Goal: Task Accomplishment & Management: Manage account settings

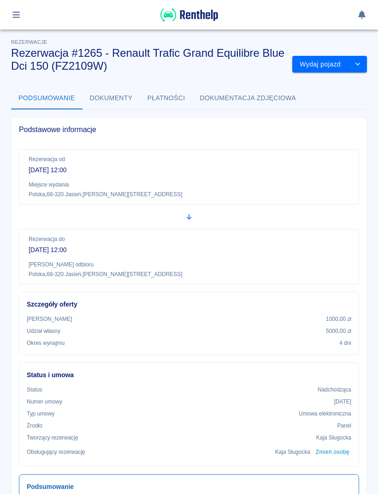
scroll to position [0, 0]
click at [14, 16] on icon "button" at bounding box center [16, 15] width 11 height 8
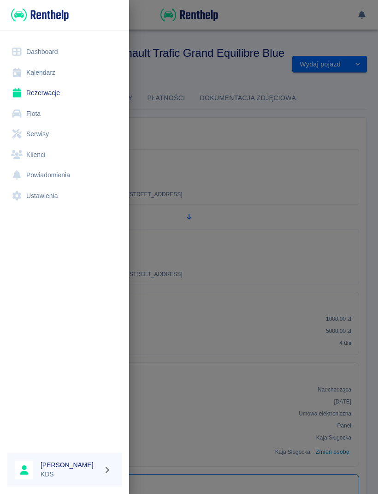
click at [35, 72] on link "Kalendarz" at bounding box center [64, 72] width 114 height 21
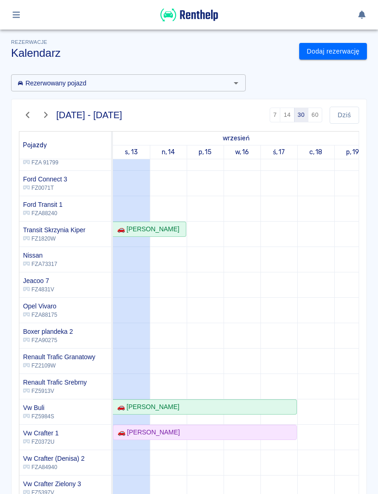
scroll to position [141, 0]
click at [220, 433] on div "🚗 [PERSON_NAME]" at bounding box center [205, 432] width 182 height 10
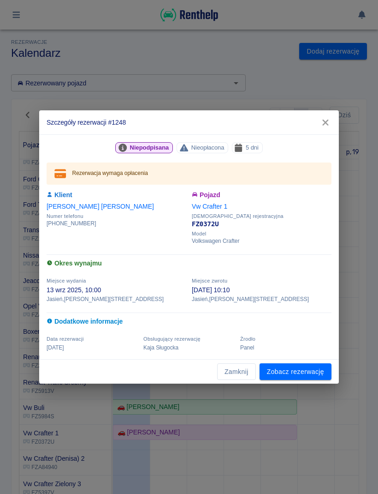
click at [304, 377] on link "Zobacz rezerwację" at bounding box center [296, 371] width 72 height 17
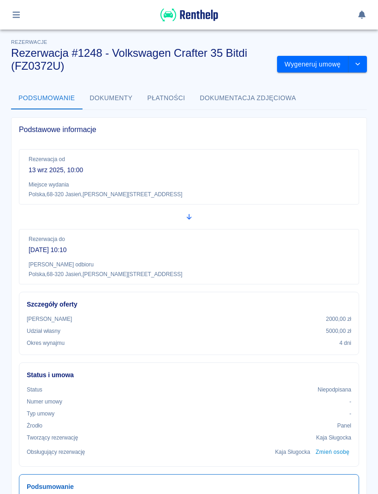
click at [318, 65] on button "Wygeneruj umowę" at bounding box center [312, 64] width 71 height 17
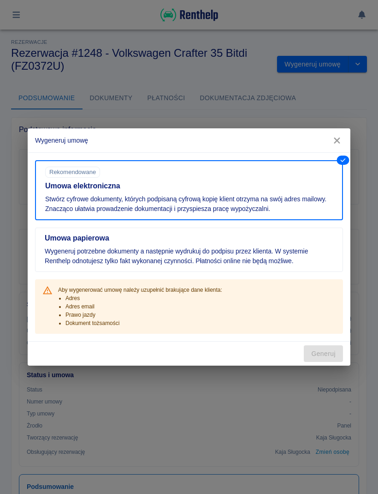
click at [335, 138] on icon "button" at bounding box center [337, 140] width 6 height 6
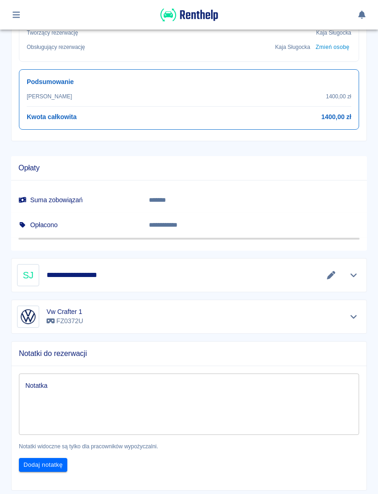
scroll to position [405, 0]
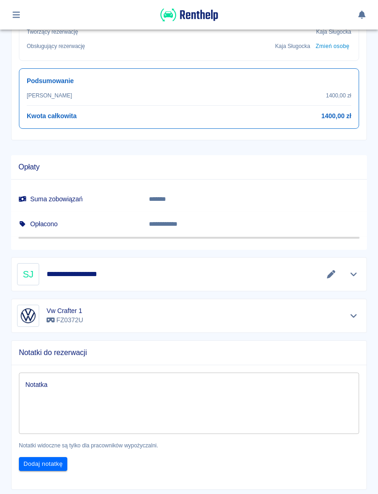
click at [360, 269] on button "Pokaż szczegóły" at bounding box center [353, 274] width 15 height 13
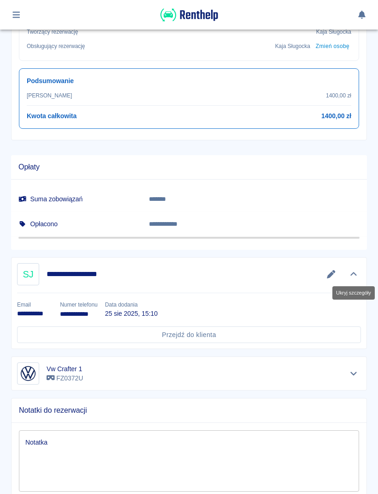
click at [335, 274] on icon "Edytuj dane" at bounding box center [331, 274] width 11 height 8
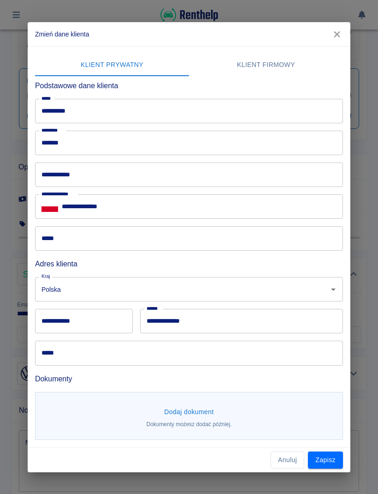
click at [336, 38] on icon "button" at bounding box center [337, 35] width 12 height 10
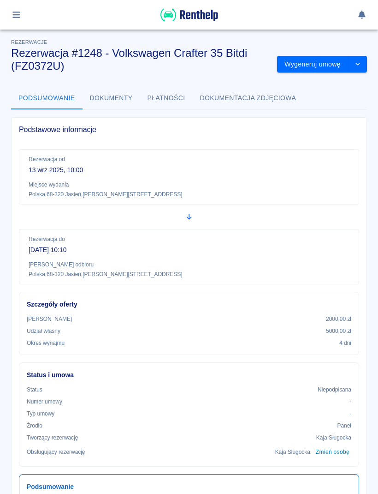
scroll to position [0, 0]
click at [366, 62] on button "drop-down" at bounding box center [358, 64] width 18 height 17
click at [335, 118] on li "Anuluj rezerwację" at bounding box center [322, 114] width 75 height 15
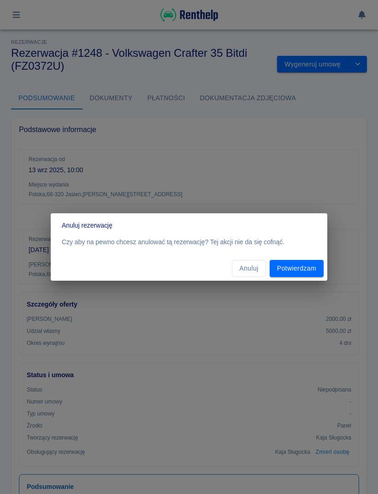
click at [313, 269] on button "Potwierdzam" at bounding box center [297, 268] width 54 height 17
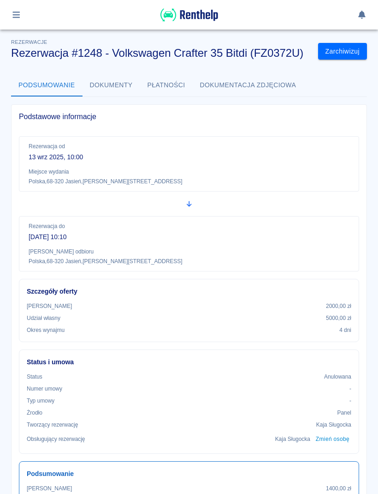
scroll to position [0, 0]
click at [350, 57] on button "Zarchiwizuj" at bounding box center [342, 51] width 49 height 17
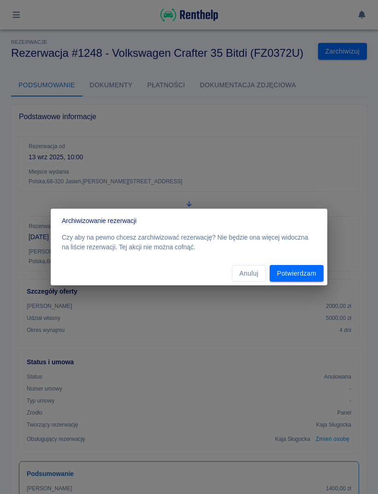
click at [312, 273] on button "Potwierdzam" at bounding box center [297, 273] width 54 height 17
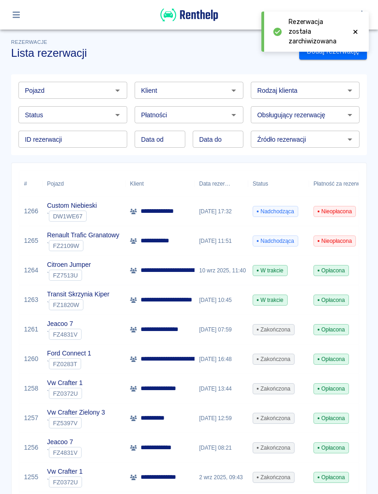
click at [341, 59] on link "Dodaj rezerwację" at bounding box center [333, 51] width 68 height 17
click at [359, 32] on icon at bounding box center [355, 32] width 8 height 6
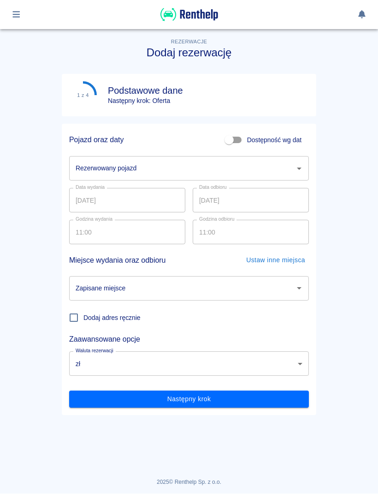
click at [298, 156] on div "Rezerwowany pojazd" at bounding box center [189, 168] width 240 height 24
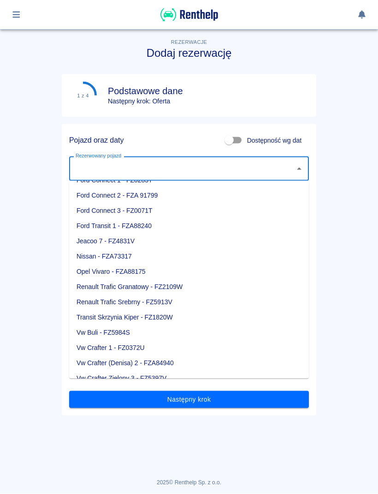
scroll to position [87, 0]
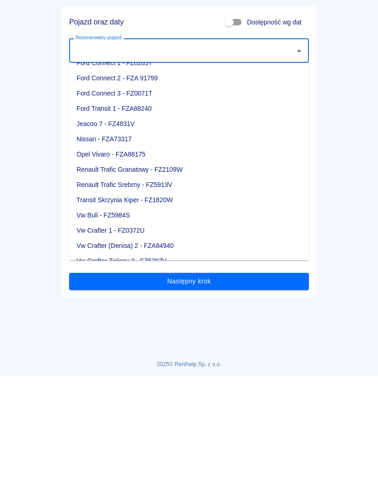
click at [134, 341] on li "Vw Crafter 1 - FZ0372U" at bounding box center [189, 348] width 240 height 15
type input "Vw Crafter 1 - FZ0372U"
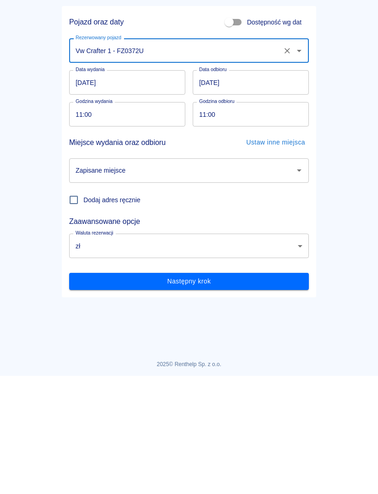
click at [149, 188] on input "[DATE]" at bounding box center [127, 200] width 116 height 24
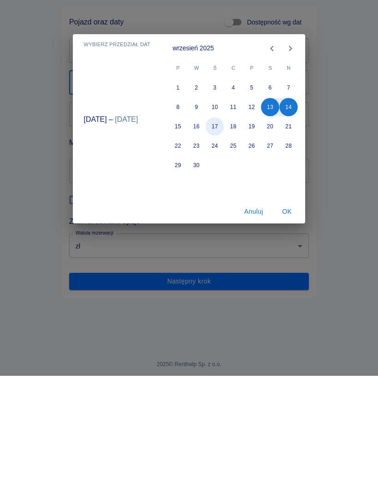
click at [218, 246] on button "17" at bounding box center [215, 244] width 18 height 18
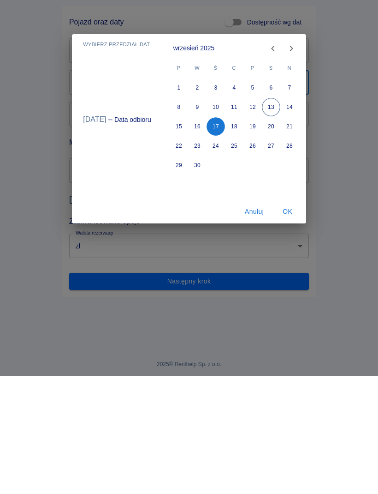
type input "[DATE]"
click at [270, 223] on button "13" at bounding box center [271, 225] width 18 height 18
type input "[DATE]"
click at [219, 244] on button "17" at bounding box center [216, 244] width 18 height 18
type input "[DATE]"
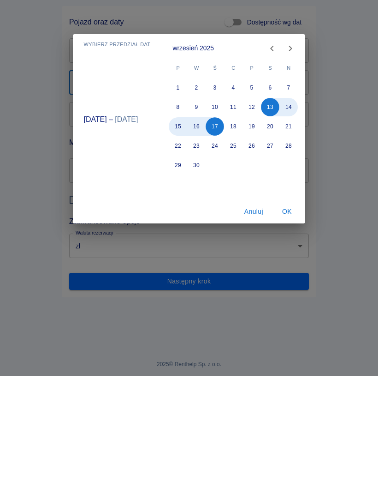
click at [286, 330] on button "OK" at bounding box center [287, 329] width 30 height 17
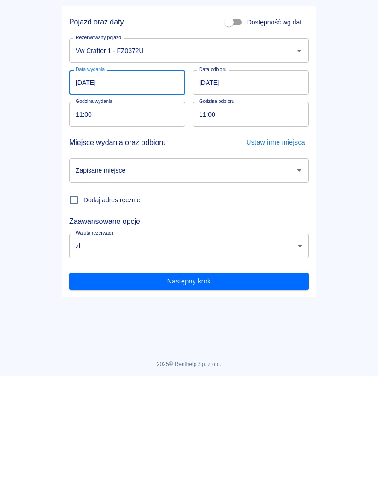
click at [149, 238] on input "11:00" at bounding box center [124, 232] width 110 height 24
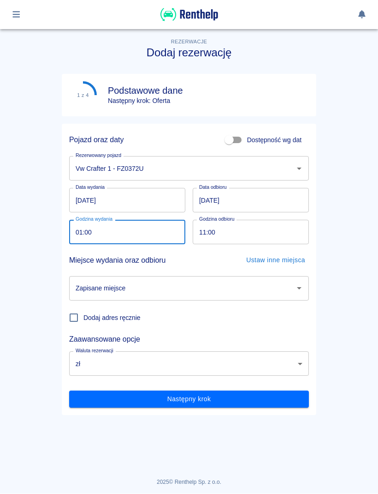
type input "11:00"
click at [303, 292] on icon "Otwórz" at bounding box center [299, 288] width 11 height 11
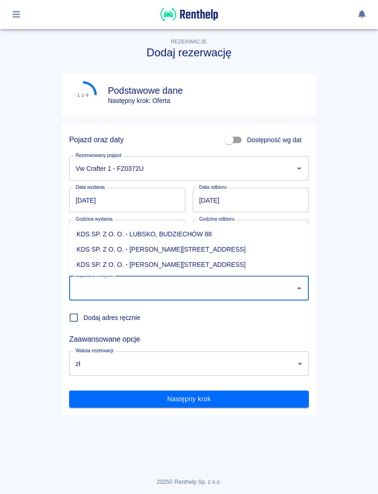
click at [195, 265] on li "KDS SP. Z O. O. - [PERSON_NAME][STREET_ADDRESS]" at bounding box center [189, 264] width 240 height 15
type input "KDS SP. Z O. O. - [PERSON_NAME][STREET_ADDRESS]"
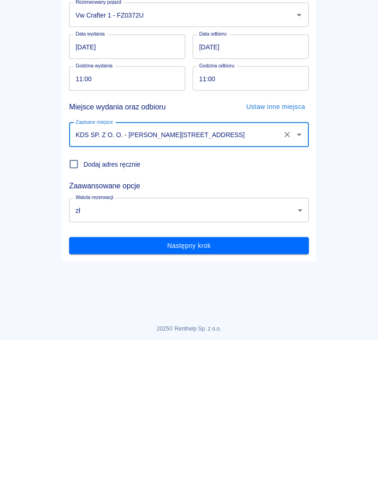
click at [244, 391] on button "Następny krok" at bounding box center [189, 399] width 240 height 17
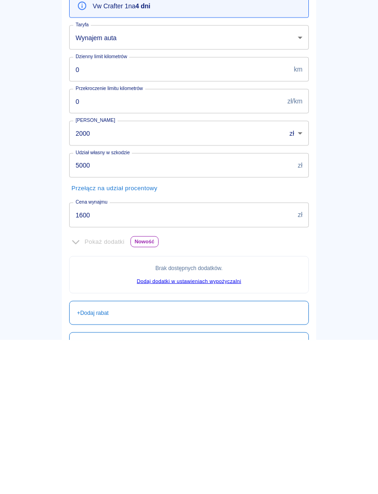
click at [217, 356] on input "1600" at bounding box center [181, 368] width 225 height 24
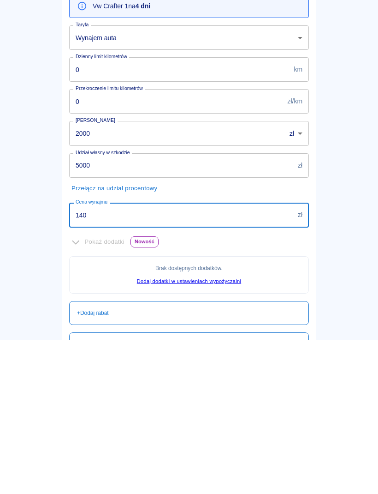
type input "1400"
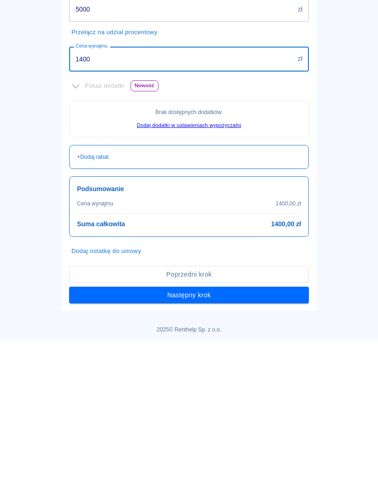
scroll to position [155, 0]
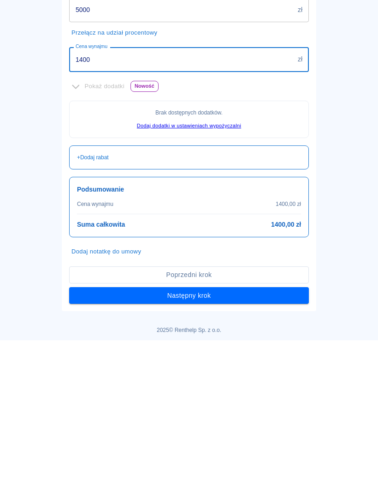
click at [289, 441] on button "Następny krok" at bounding box center [189, 449] width 240 height 17
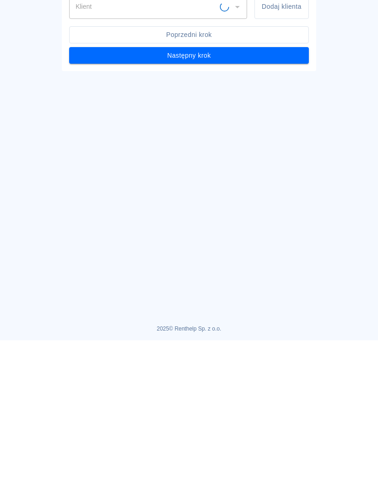
scroll to position [0, 0]
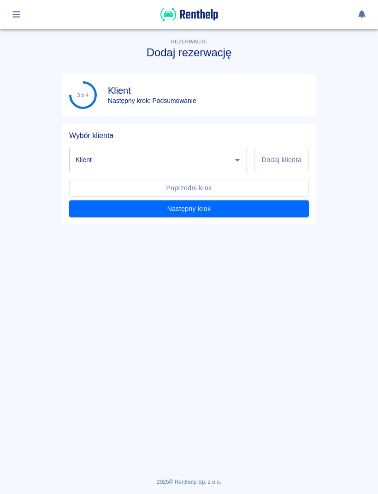
click at [239, 161] on icon "Otwórz" at bounding box center [237, 160] width 11 height 11
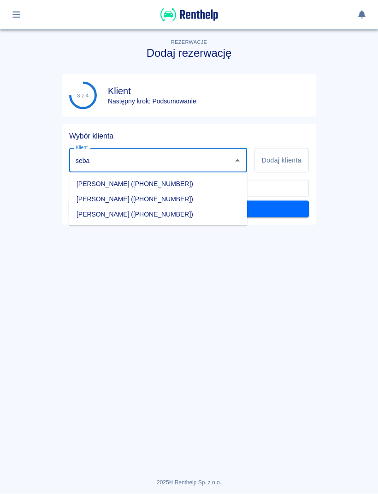
click at [175, 214] on li "[PERSON_NAME] ([PHONE_NUMBER])" at bounding box center [158, 214] width 178 height 15
type input "[PERSON_NAME] ([PHONE_NUMBER])"
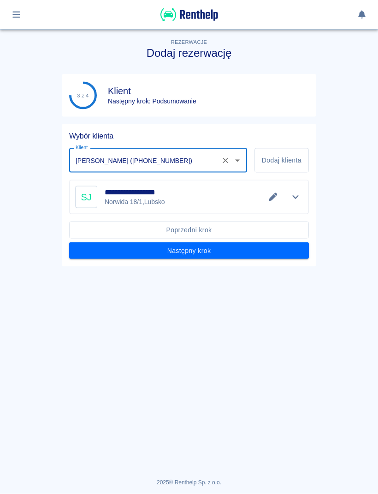
click at [294, 248] on button "Następny krok" at bounding box center [189, 250] width 240 height 17
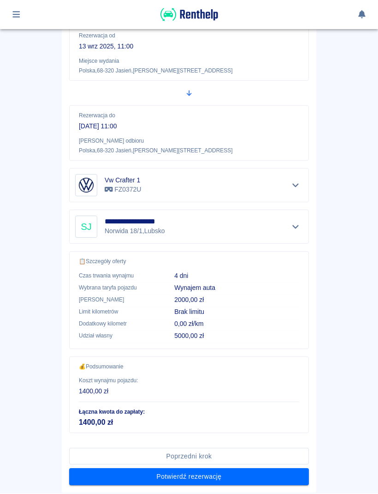
scroll to position [122, 0]
click at [271, 475] on button "Potwierdź rezerwację" at bounding box center [189, 476] width 240 height 17
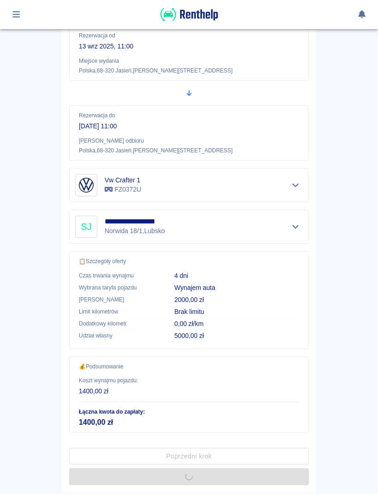
scroll to position [0, 0]
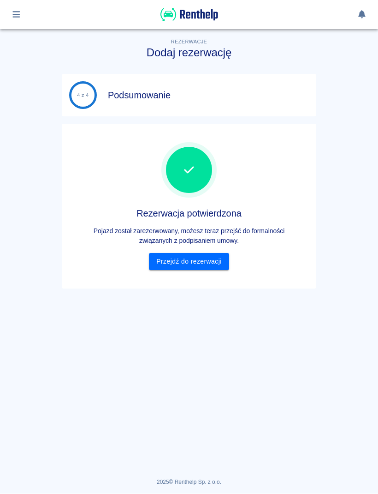
click at [208, 262] on link "Przejdź do rezerwacji" at bounding box center [189, 261] width 80 height 17
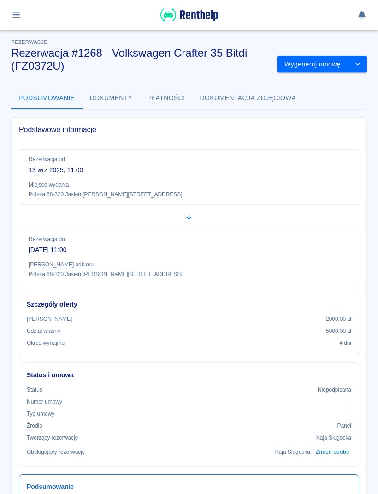
click at [314, 66] on button "Wygeneruj umowę" at bounding box center [312, 64] width 71 height 17
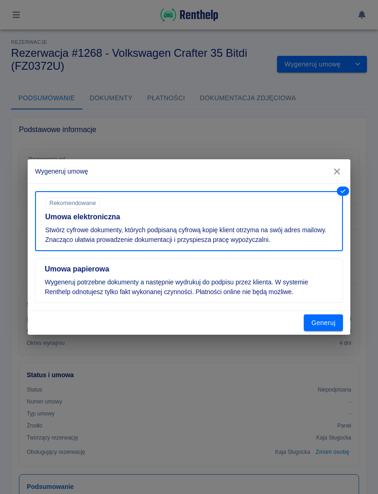
click at [330, 320] on button "Generuj" at bounding box center [323, 322] width 39 height 17
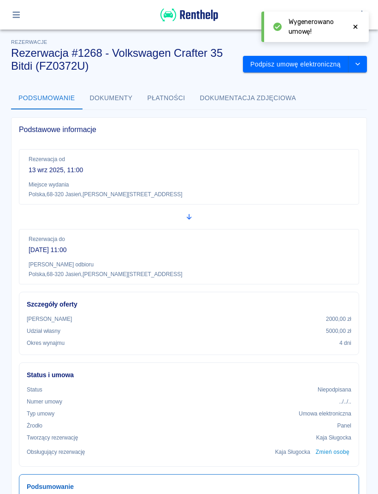
click at [327, 64] on button "Podpisz umowę elektroniczną" at bounding box center [296, 64] width 106 height 17
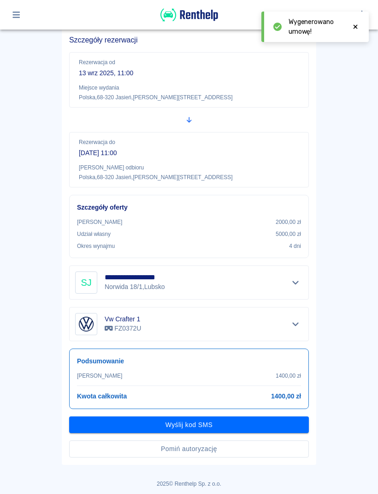
click at [213, 447] on button "Pomiń autoryzację" at bounding box center [189, 448] width 240 height 17
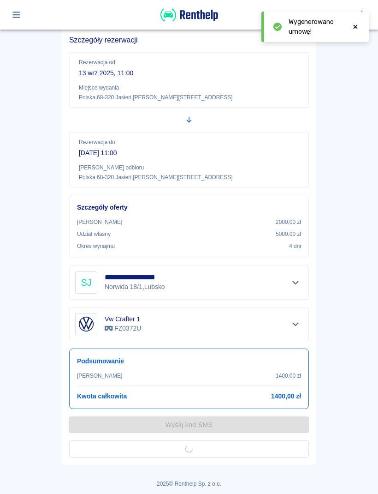
scroll to position [46, 0]
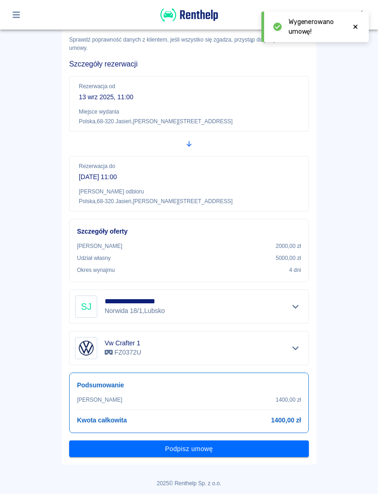
click at [285, 450] on button "Podpisz umowę" at bounding box center [189, 448] width 240 height 17
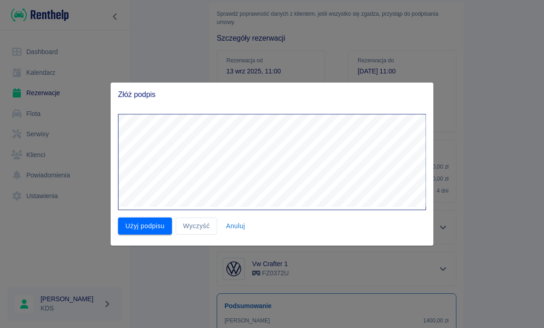
click at [145, 232] on button "Użyj podpisu" at bounding box center [145, 225] width 54 height 17
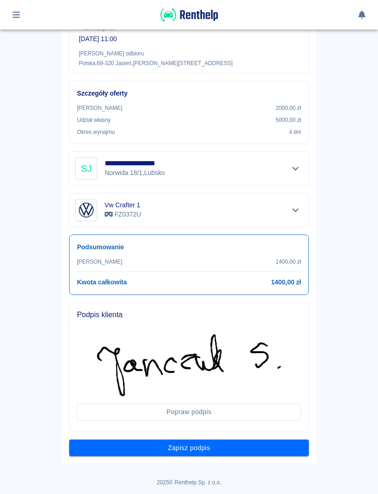
scroll to position [183, 0]
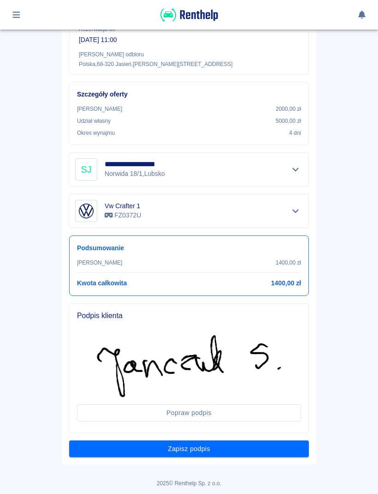
click at [286, 447] on button "Zapisz podpis" at bounding box center [189, 448] width 240 height 17
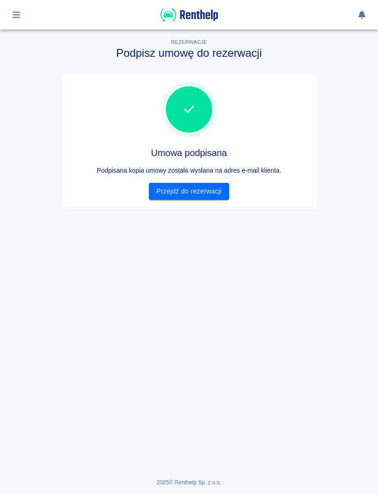
scroll to position [0, 0]
click at [28, 14] on div at bounding box center [189, 14] width 356 height 15
click at [22, 12] on button "button" at bounding box center [16, 15] width 18 height 16
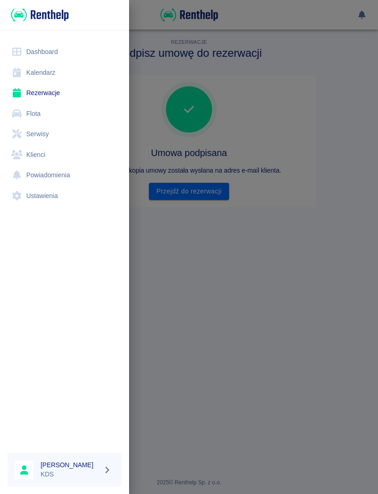
click at [53, 74] on link "Kalendarz" at bounding box center [64, 72] width 114 height 21
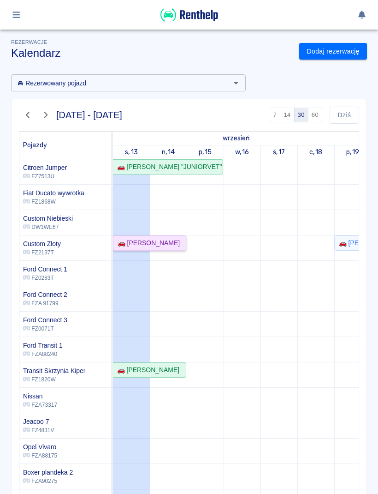
click at [169, 242] on div "🚗 [PERSON_NAME]" at bounding box center [147, 243] width 66 height 10
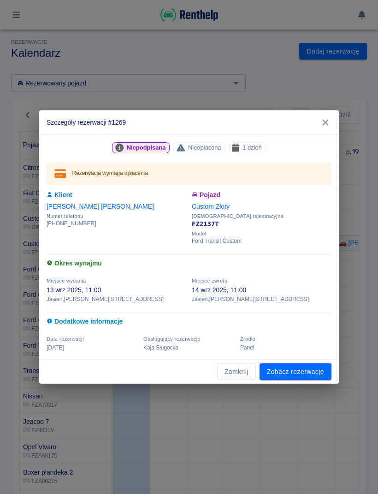
click at [316, 370] on link "Zobacz rezerwację" at bounding box center [296, 371] width 72 height 17
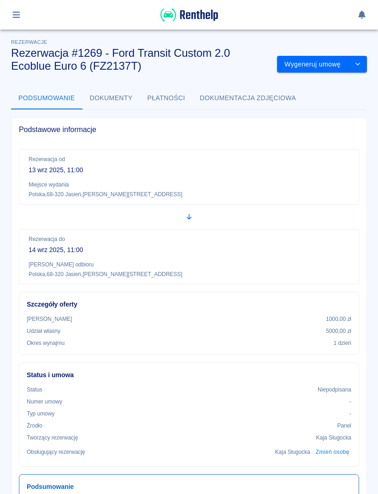
click at [316, 60] on button "Wygeneruj umowę" at bounding box center [312, 64] width 71 height 17
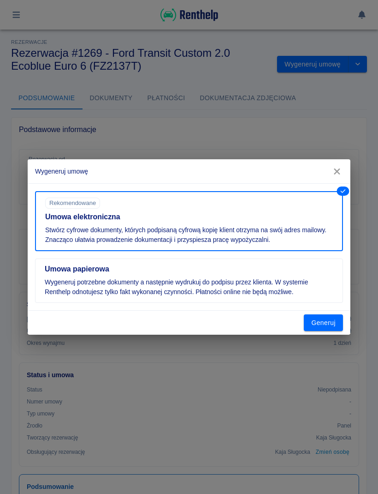
click at [324, 314] on button "Generuj" at bounding box center [323, 322] width 39 height 17
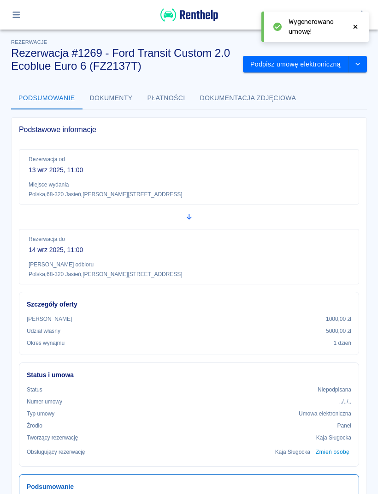
click at [328, 68] on button "Podpisz umowę elektroniczną" at bounding box center [296, 64] width 106 height 17
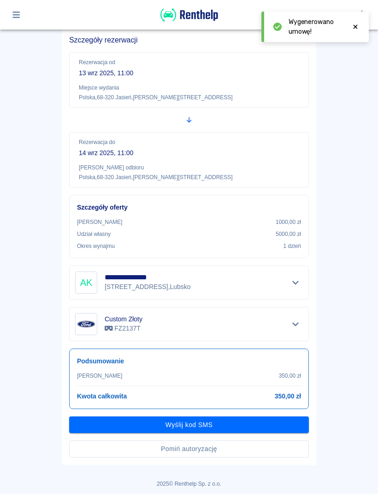
click at [232, 453] on button "Pomiń autoryzację" at bounding box center [189, 448] width 240 height 17
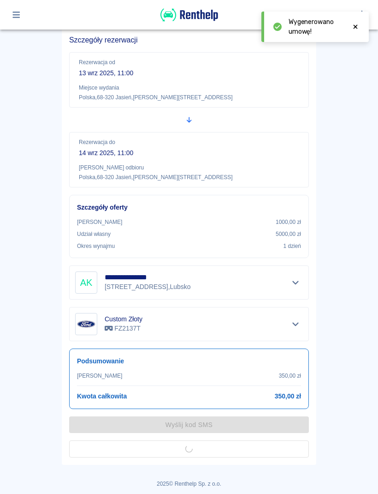
scroll to position [46, 0]
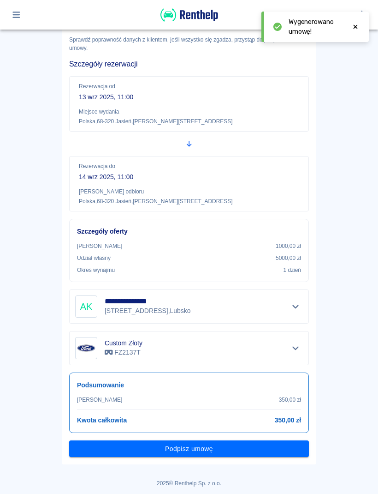
click at [256, 449] on button "Podpisz umowę" at bounding box center [189, 448] width 240 height 17
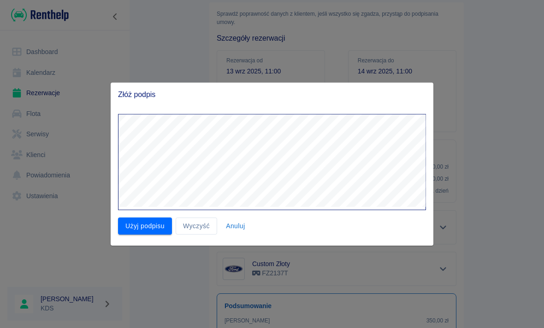
click at [158, 226] on button "Użyj podpisu" at bounding box center [145, 225] width 54 height 17
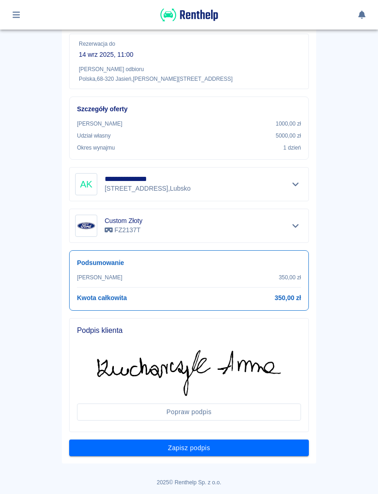
scroll to position [167, 0]
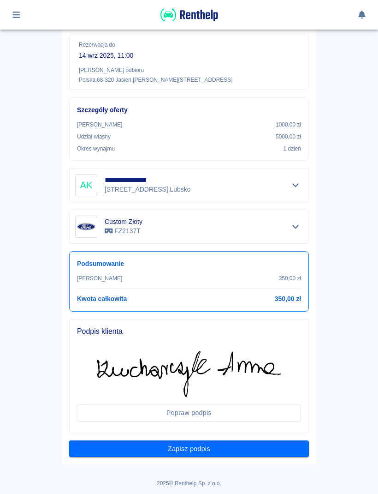
click at [254, 450] on button "Zapisz podpis" at bounding box center [189, 448] width 240 height 17
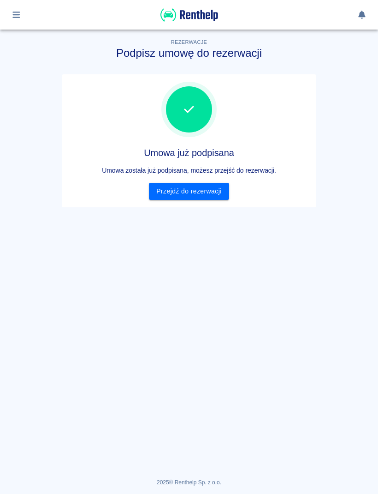
click at [207, 204] on div "Umowa już podpisana Umowa została już podpisana, możesz przejść do rezerwacji. …" at bounding box center [189, 140] width 255 height 133
click at [214, 191] on link "Przejdź do rezerwacji" at bounding box center [189, 191] width 80 height 17
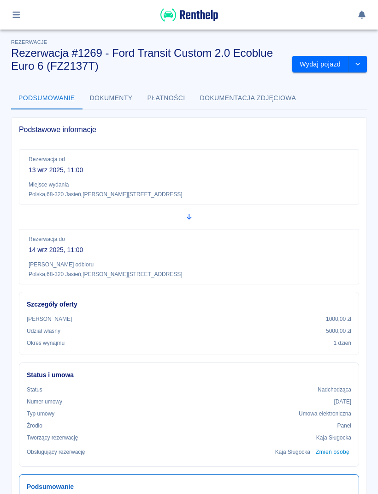
click at [330, 71] on button "Wydaj pojazd" at bounding box center [320, 64] width 56 height 17
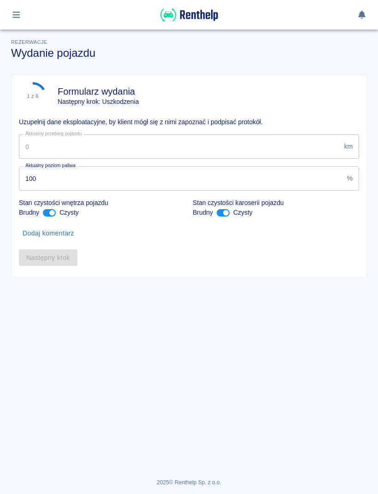
type input "117617"
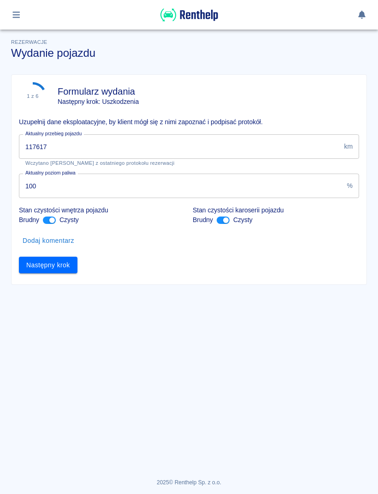
click at [51, 220] on input "ant design" at bounding box center [52, 219] width 22 height 7
checkbox input "false"
click at [225, 223] on input "ant design" at bounding box center [226, 219] width 22 height 7
checkbox input "false"
click at [68, 263] on button "Następny krok" at bounding box center [48, 264] width 59 height 17
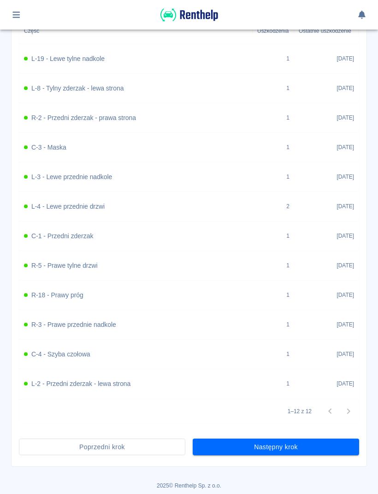
scroll to position [389, 0]
click at [334, 450] on button "Następny krok" at bounding box center [276, 446] width 167 height 17
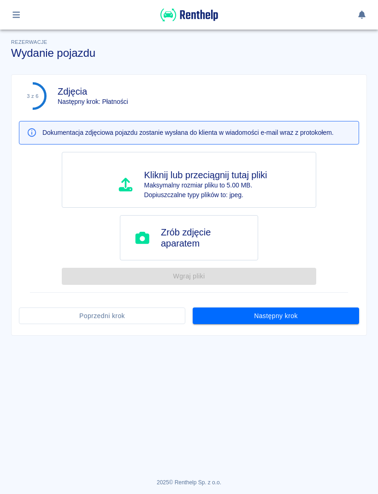
scroll to position [0, 0]
click at [324, 318] on button "Następny krok" at bounding box center [276, 315] width 167 height 17
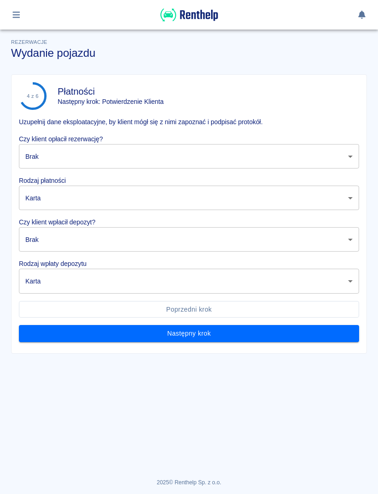
click at [284, 160] on body "Używamy plików Cookies, by zapewnić Ci najlepsze możliwe doświadczenie. Aby dow…" at bounding box center [189, 247] width 378 height 494
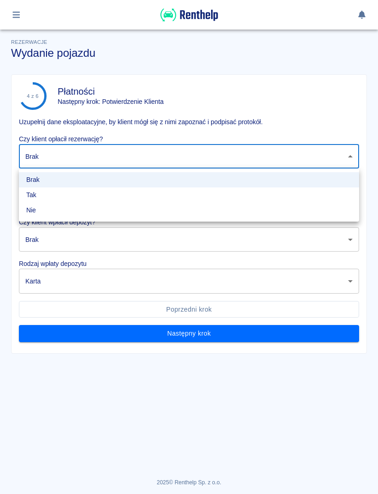
click at [59, 200] on li "Tak" at bounding box center [189, 194] width 340 height 15
type input "true"
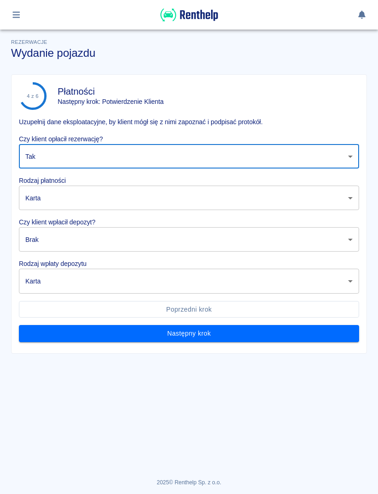
click at [80, 195] on body "Używamy plików Cookies, by zapewnić Ci najlepsze możliwe doświadczenie. Aby dow…" at bounding box center [189, 247] width 378 height 494
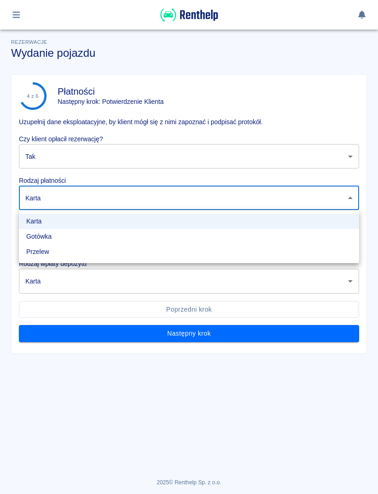
click at [61, 241] on li "Gotówka" at bounding box center [189, 236] width 340 height 15
type input "cash"
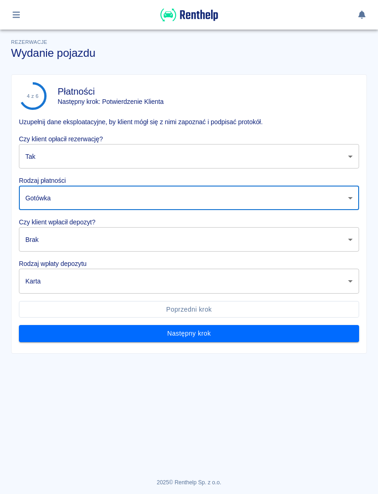
click at [82, 239] on body "Używamy plików Cookies, by zapewnić Ci najlepsze możliwe doświadczenie. Aby dow…" at bounding box center [189, 247] width 378 height 494
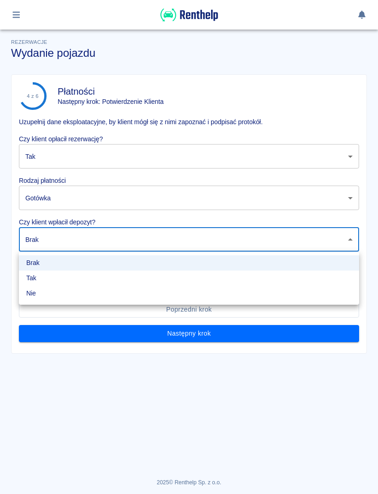
click at [66, 277] on li "Tak" at bounding box center [189, 277] width 340 height 15
type input "true"
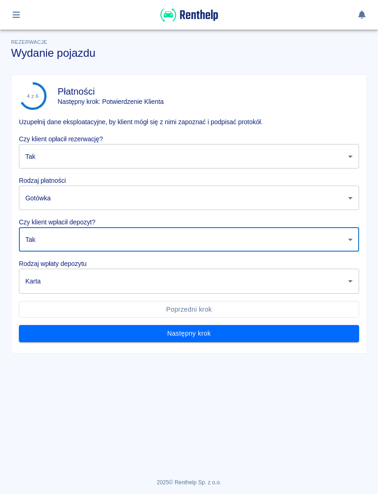
click at [106, 278] on body "Używamy plików Cookies, by zapewnić Ci najlepsze możliwe doświadczenie. Aby dow…" at bounding box center [189, 247] width 378 height 494
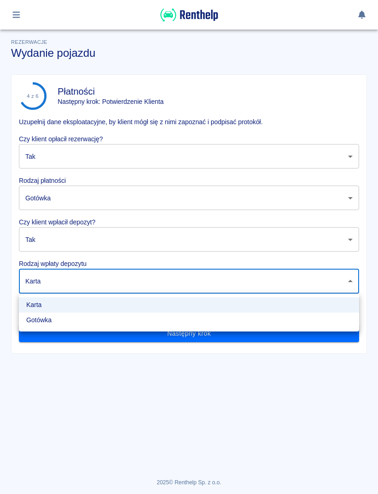
click at [77, 322] on li "Gotówka" at bounding box center [189, 319] width 340 height 15
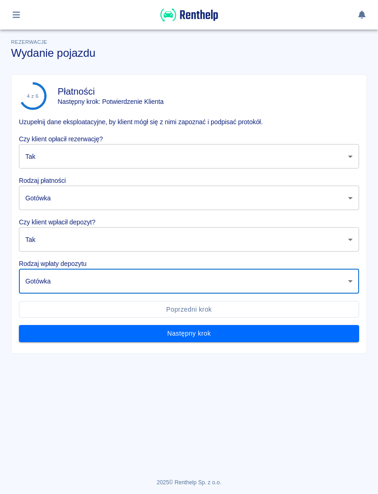
type input "cash"
click at [198, 330] on button "Następny krok" at bounding box center [189, 333] width 340 height 17
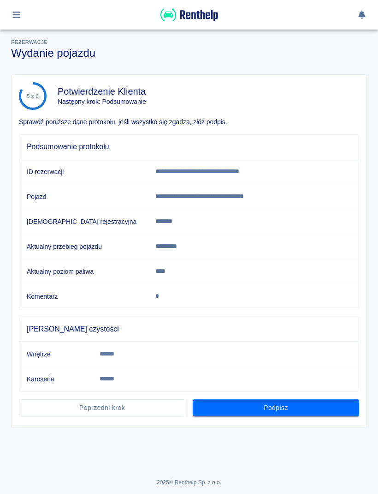
click at [316, 407] on button "Podpisz" at bounding box center [276, 407] width 167 height 17
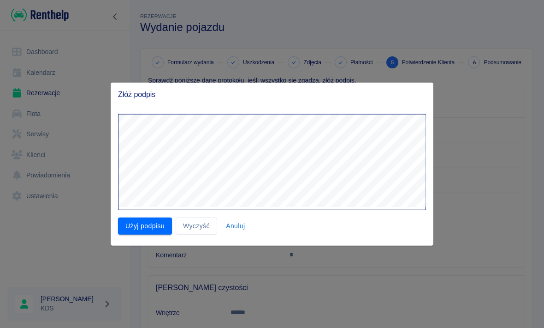
click at [157, 226] on button "Użyj podpisu" at bounding box center [145, 225] width 54 height 17
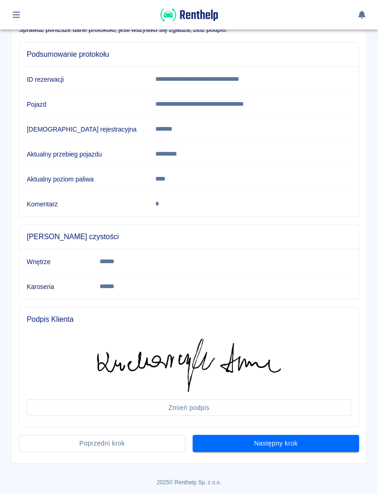
scroll to position [92, 0]
click at [303, 439] on button "Następny krok" at bounding box center [276, 443] width 167 height 17
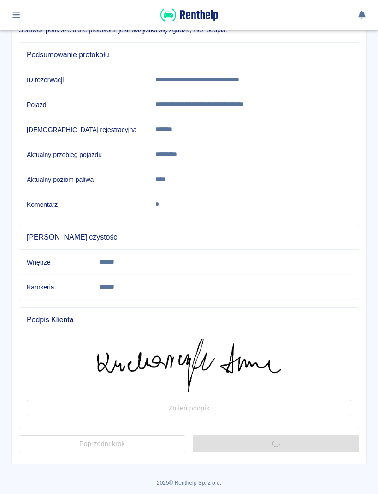
scroll to position [0, 0]
